Goal: Check status: Check status

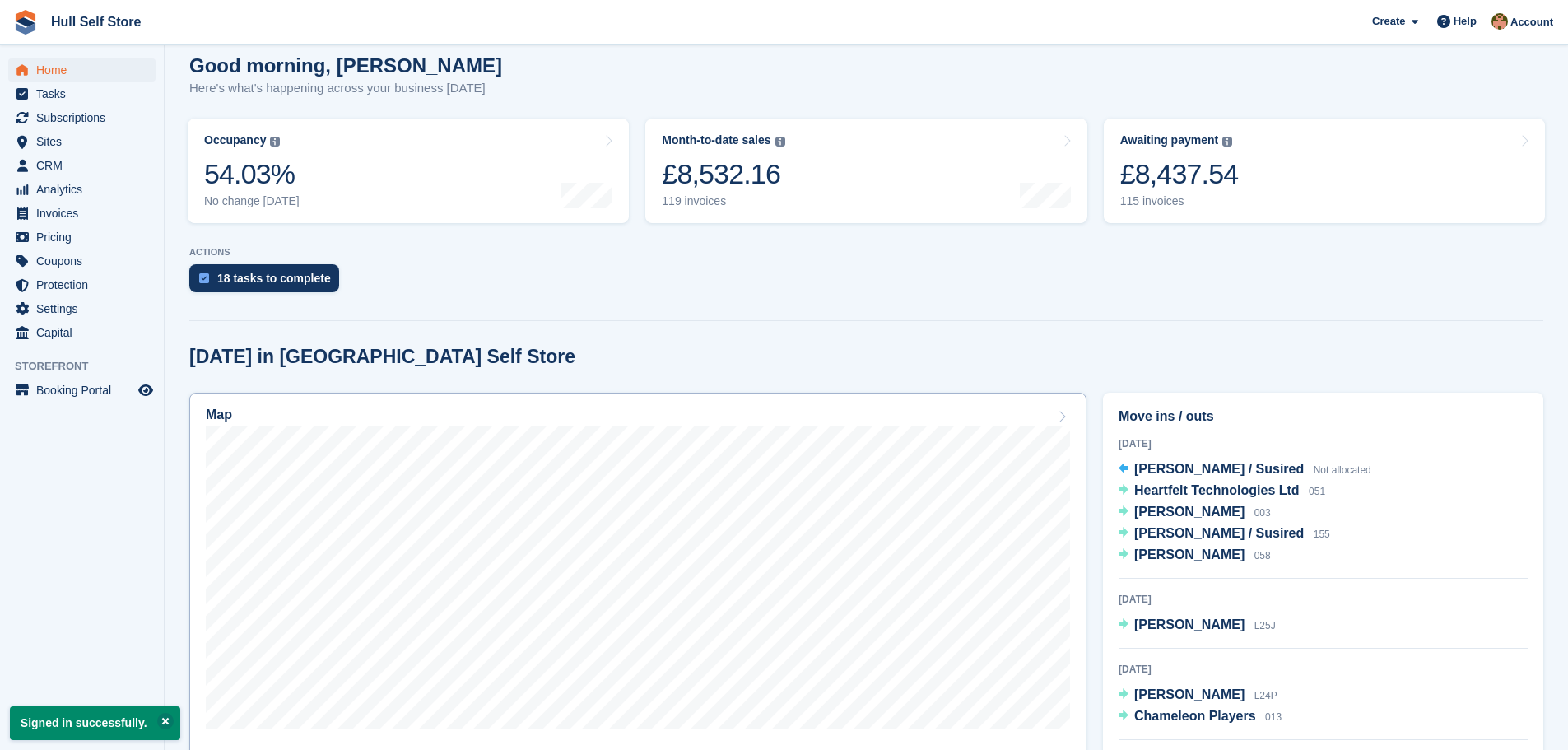
scroll to position [329, 0]
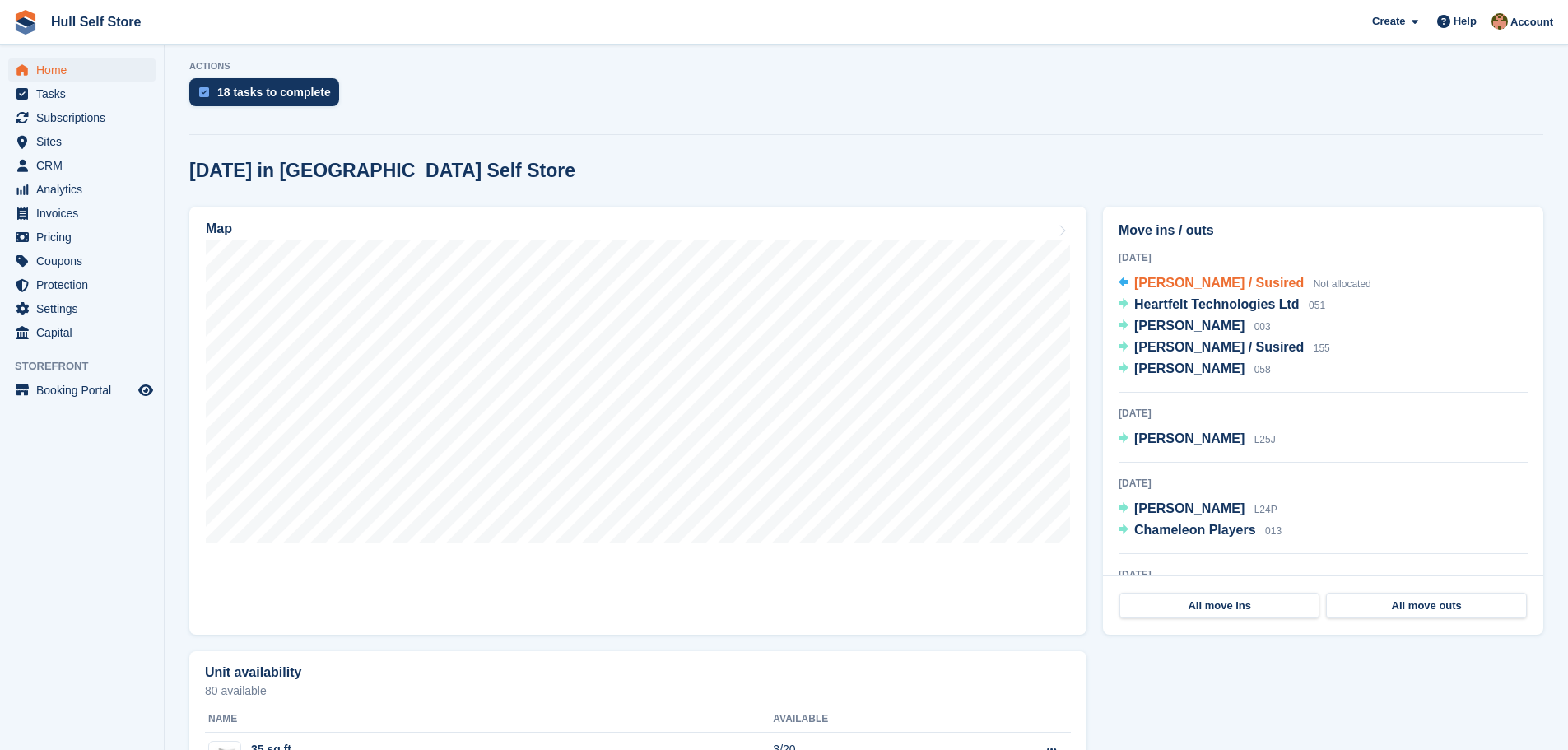
click at [1203, 287] on span "[PERSON_NAME] / Susired" at bounding box center [1219, 282] width 170 height 14
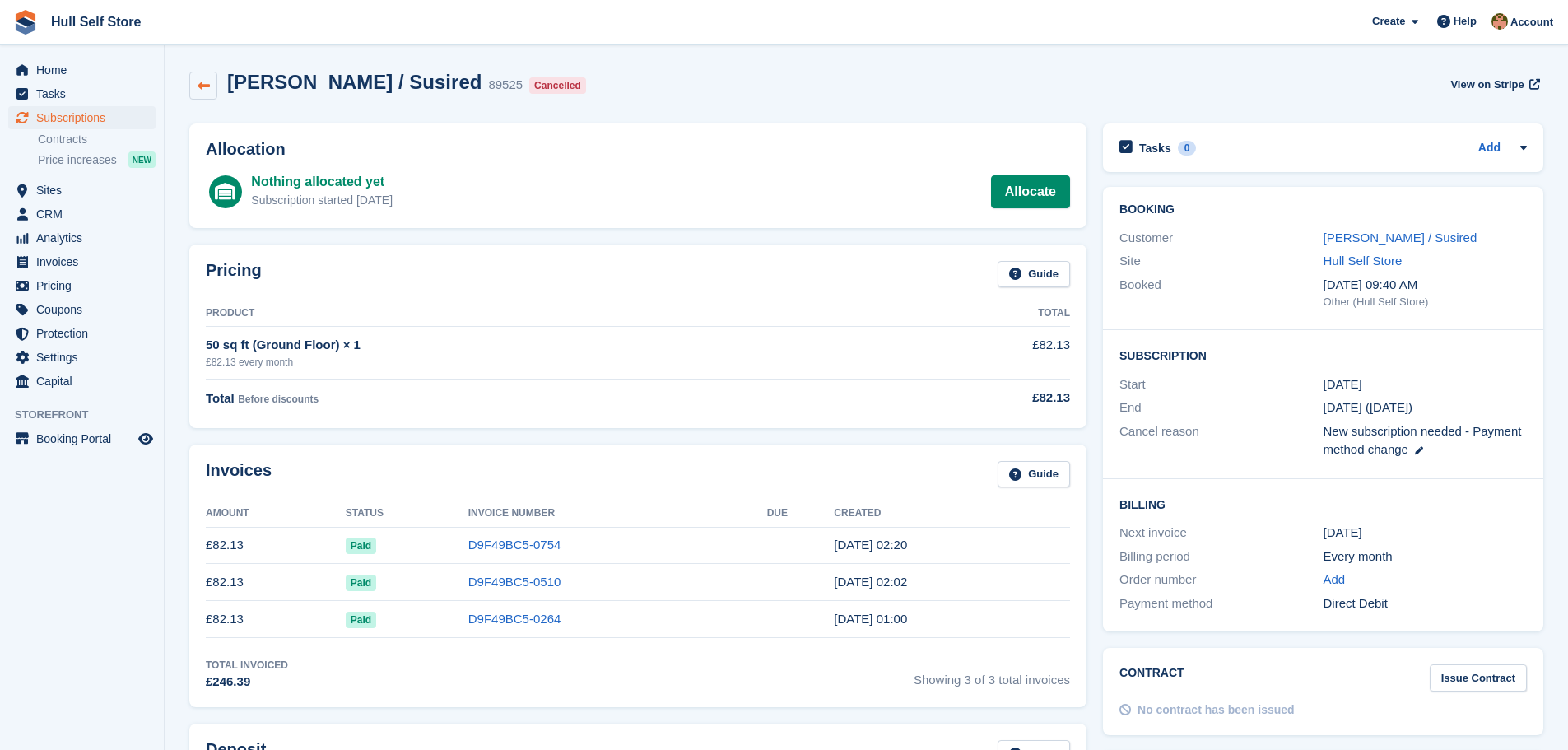
click at [204, 95] on link at bounding box center [203, 85] width 28 height 28
